Goal: Transaction & Acquisition: Book appointment/travel/reservation

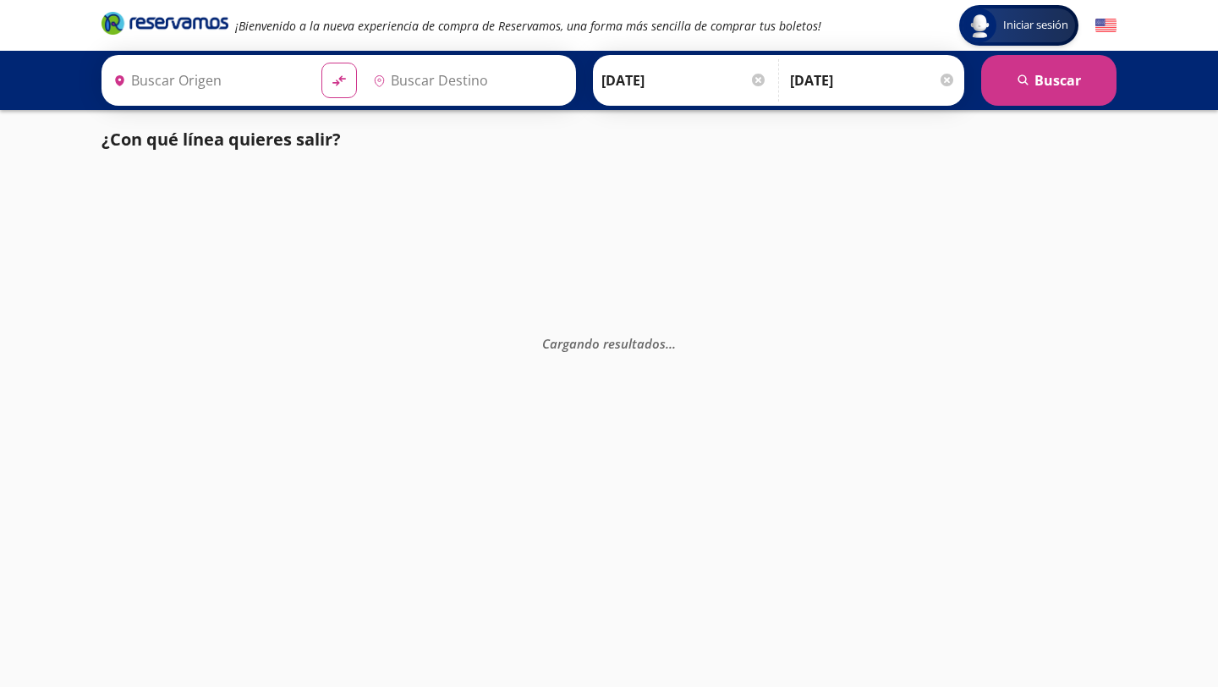
type input "[GEOGRAPHIC_DATA], [GEOGRAPHIC_DATA]"
type input "[PERSON_NAME] de Querétaro, [GEOGRAPHIC_DATA]"
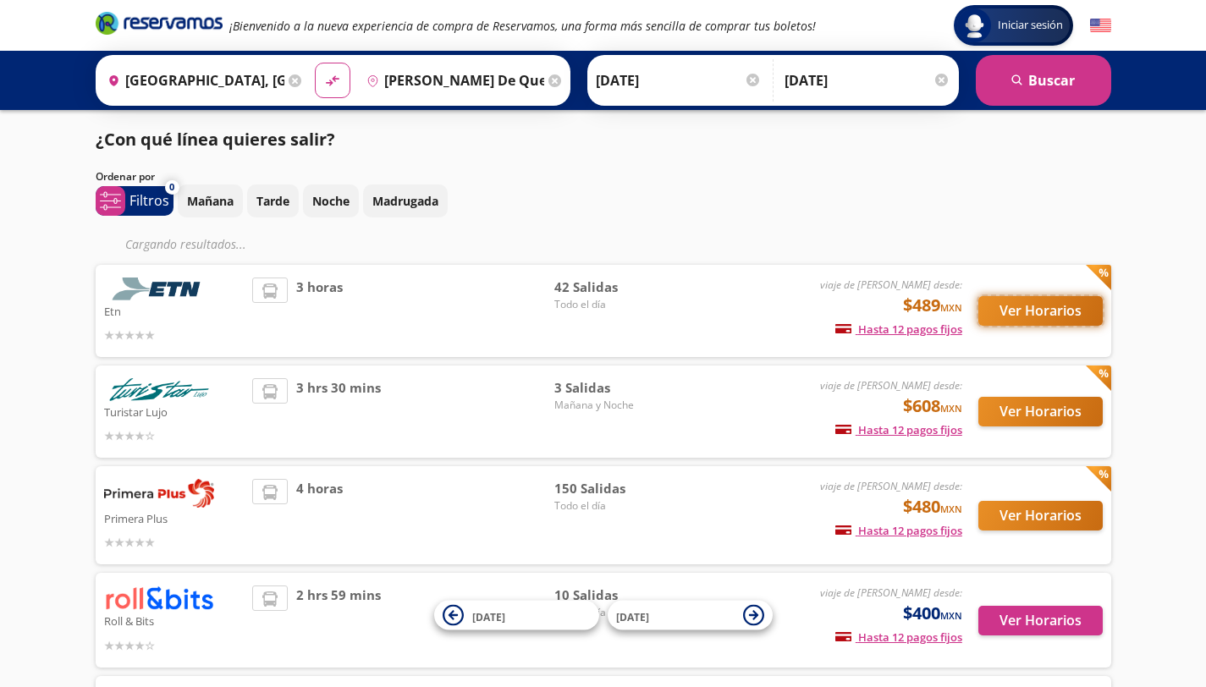
click at [1020, 309] on button "Ver Horarios" at bounding box center [1040, 311] width 124 height 30
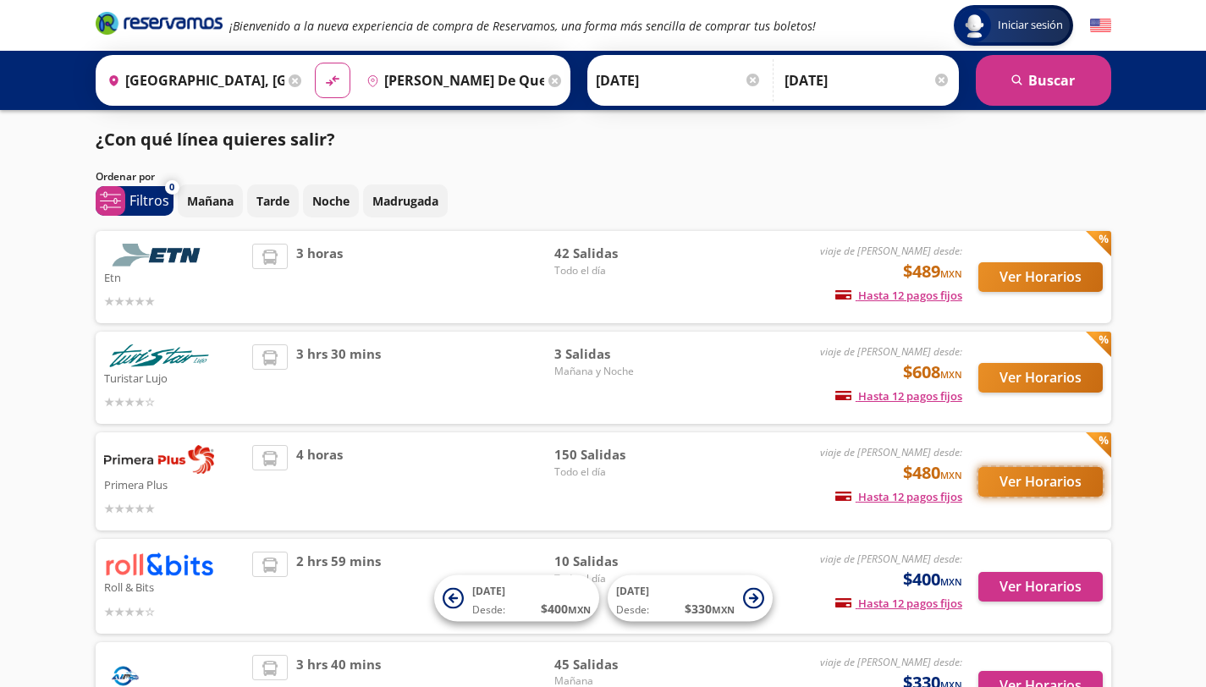
click at [1038, 481] on button "Ver Horarios" at bounding box center [1040, 482] width 124 height 30
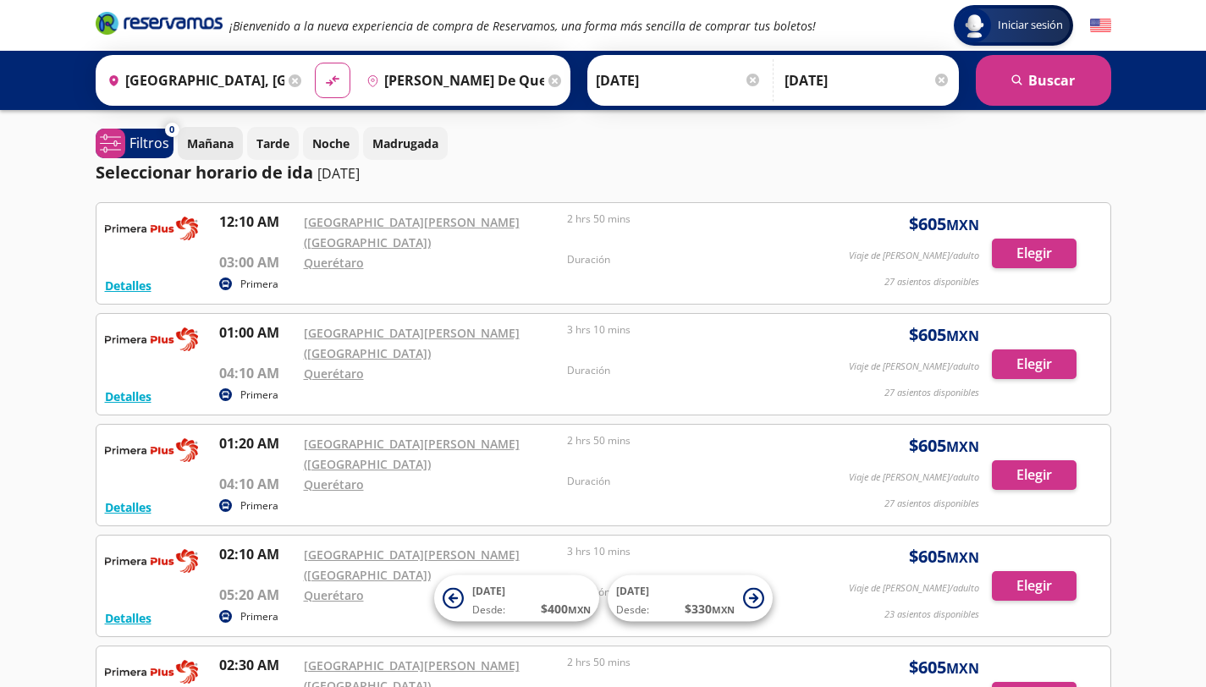
click at [202, 150] on p "Mañana" at bounding box center [210, 144] width 47 height 18
